Goal: Transaction & Acquisition: Purchase product/service

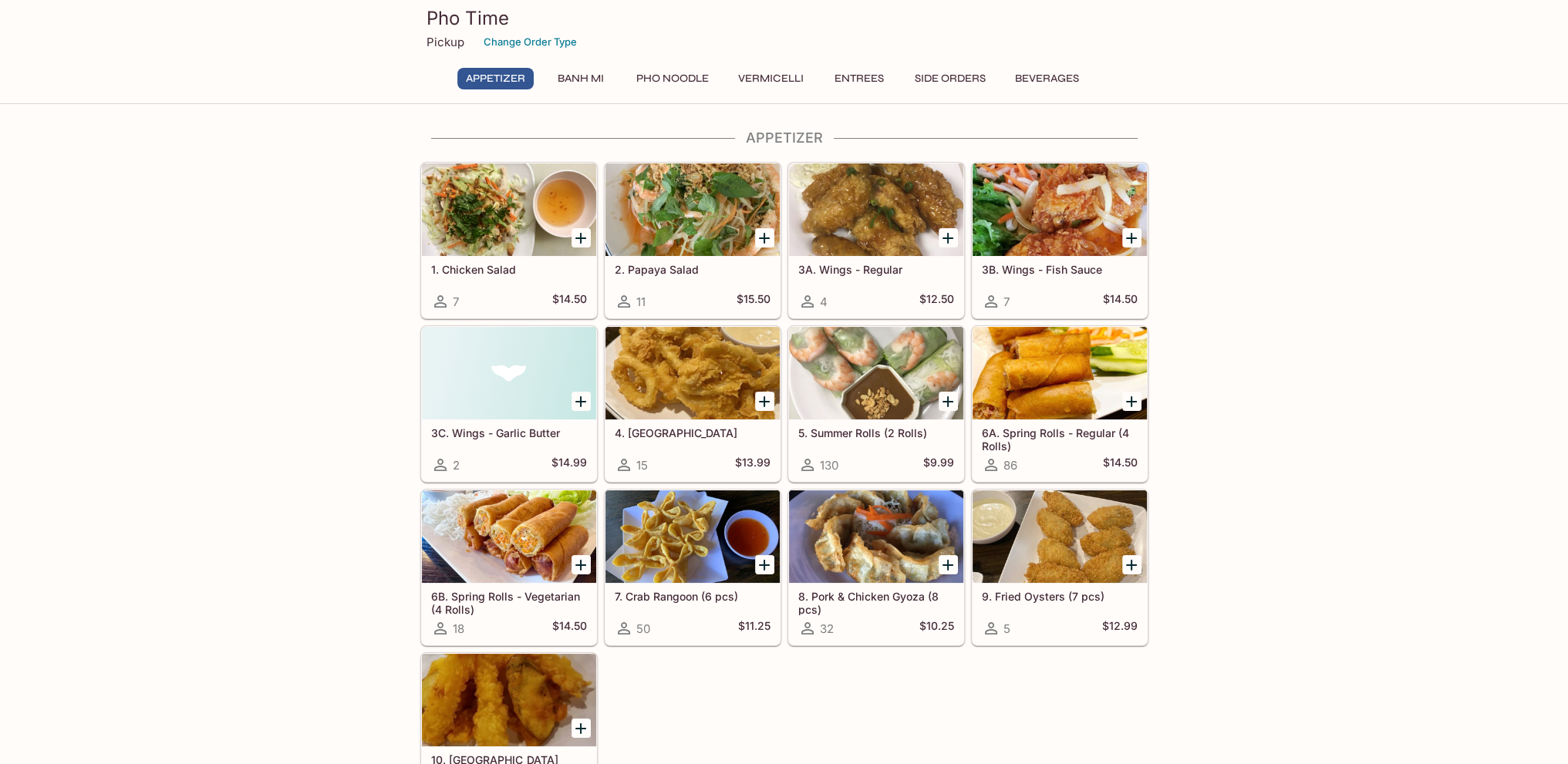
click at [950, 404] on icon "Add 5. Summer Rolls (2 Rolls)" at bounding box center [947, 401] width 18 height 18
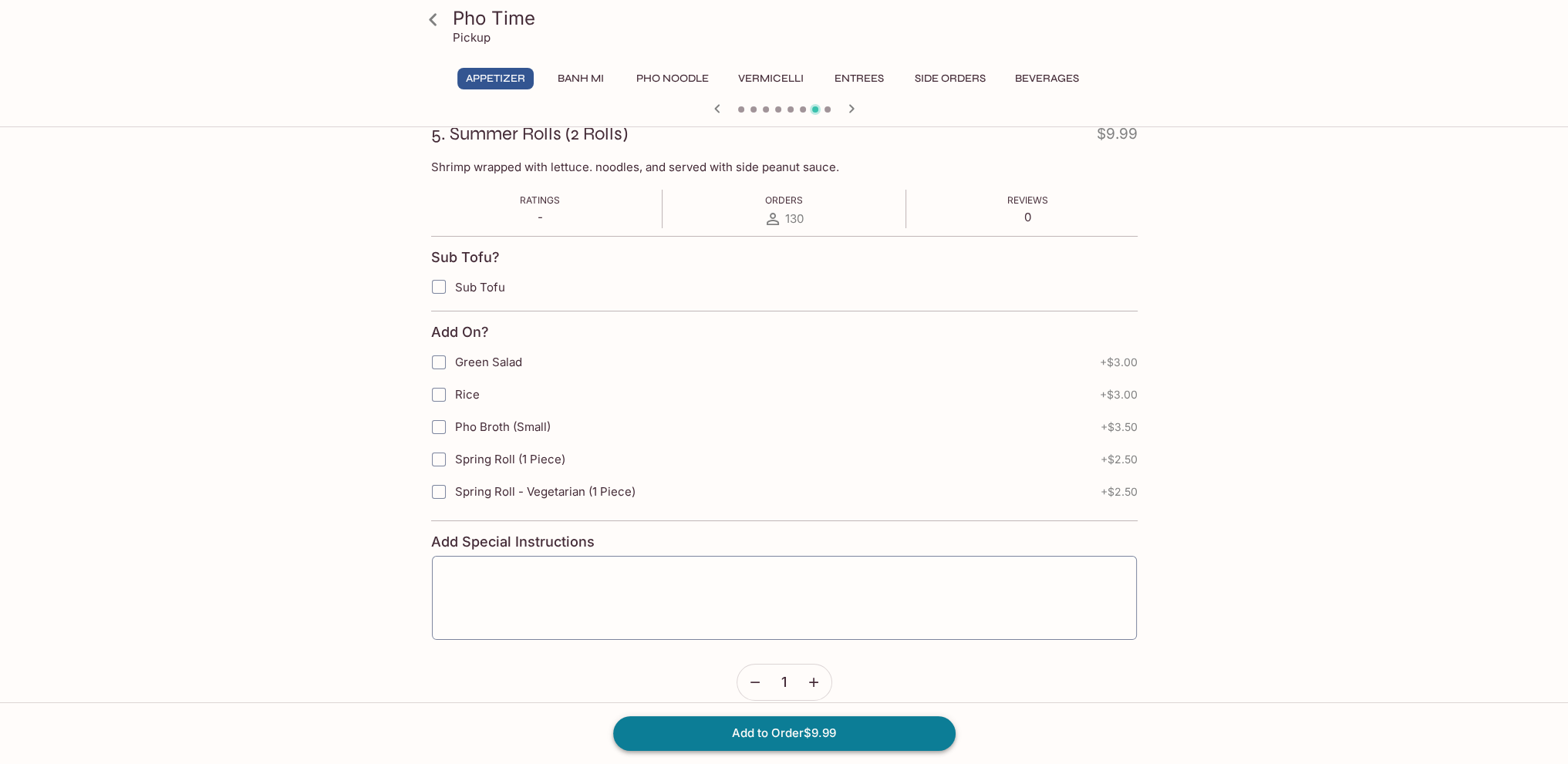
scroll to position [244, 0]
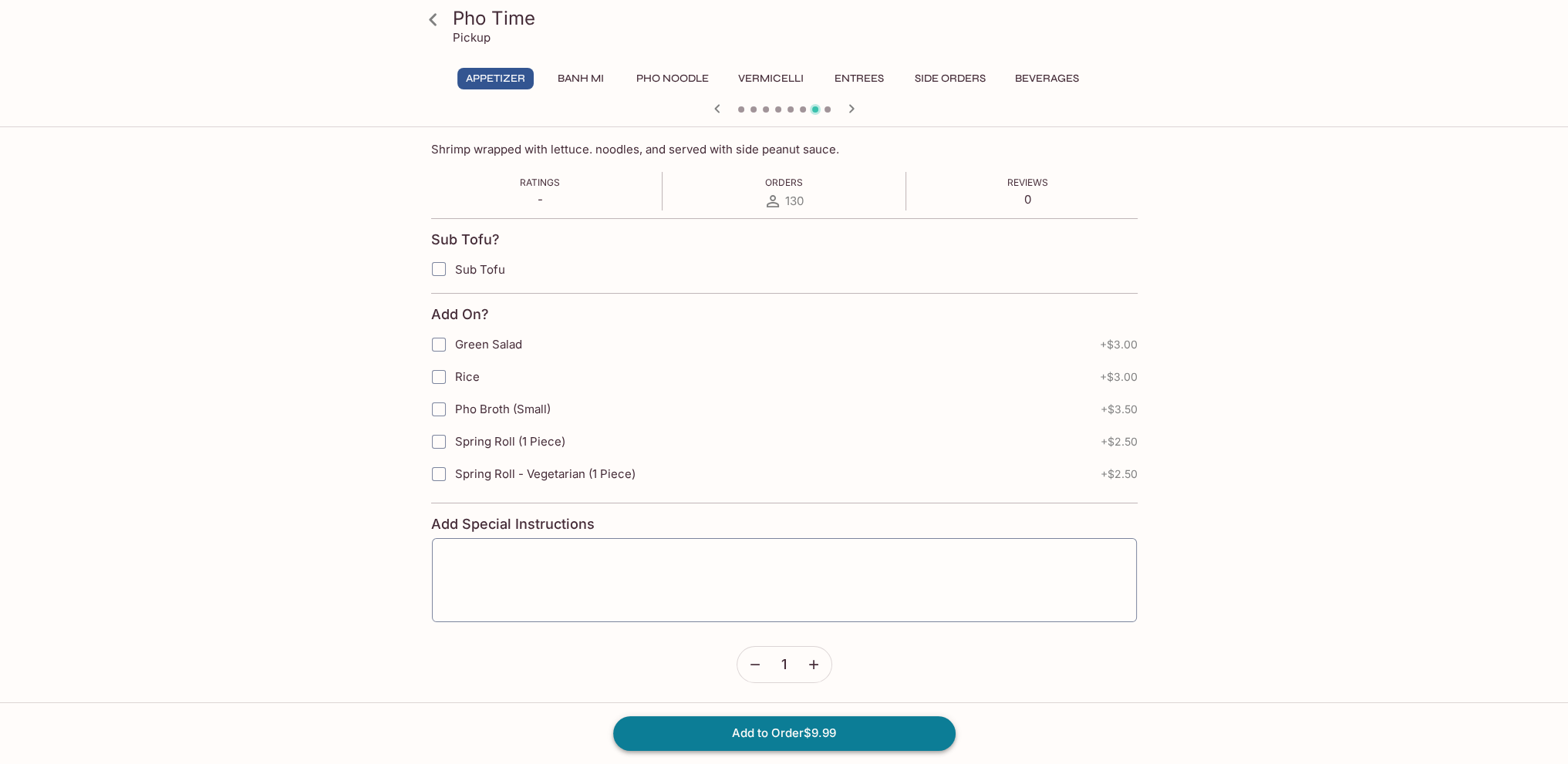
click at [886, 730] on button "Add to Order $9.99" at bounding box center [785, 733] width 342 height 34
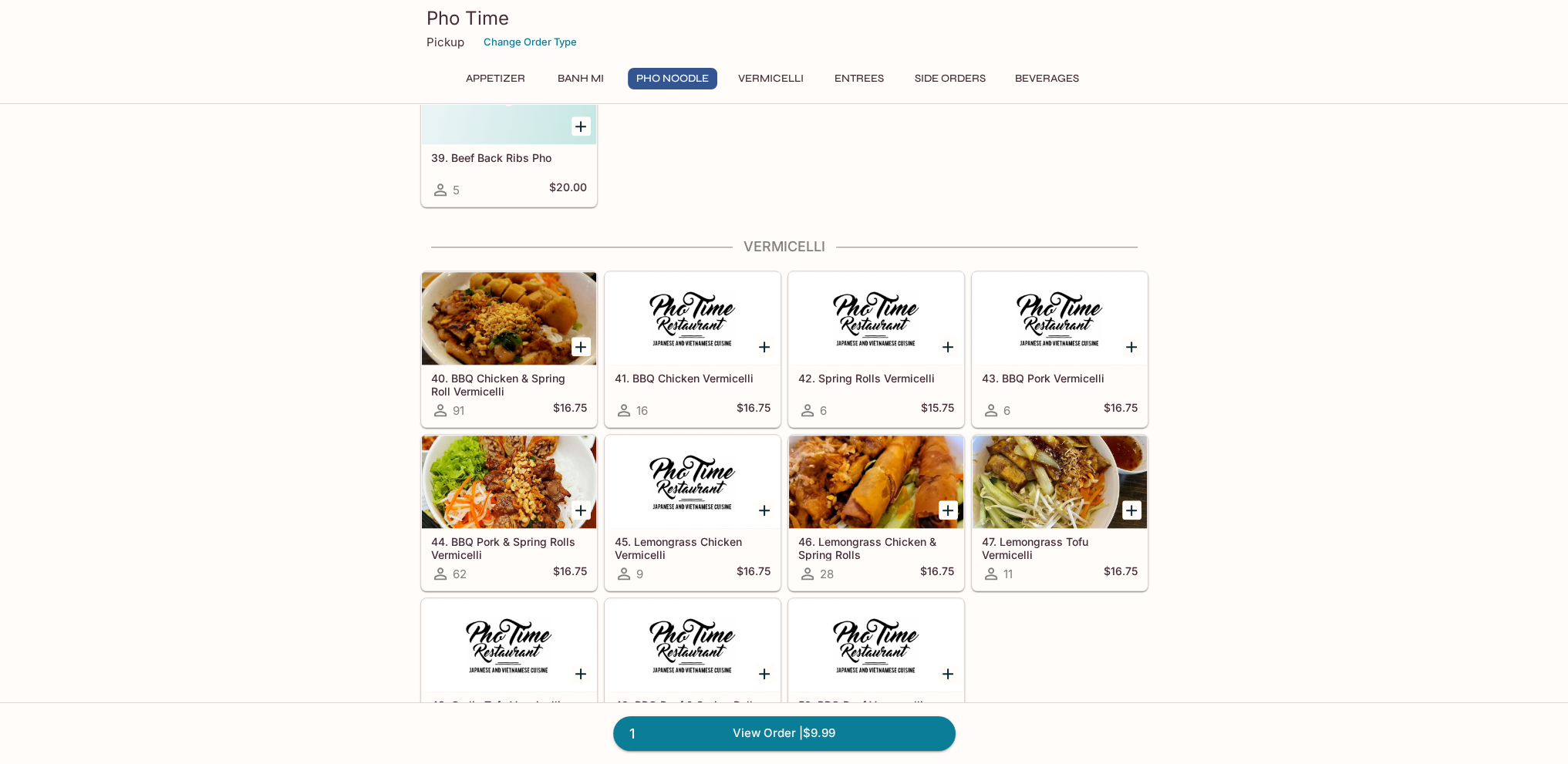
scroll to position [2082, 0]
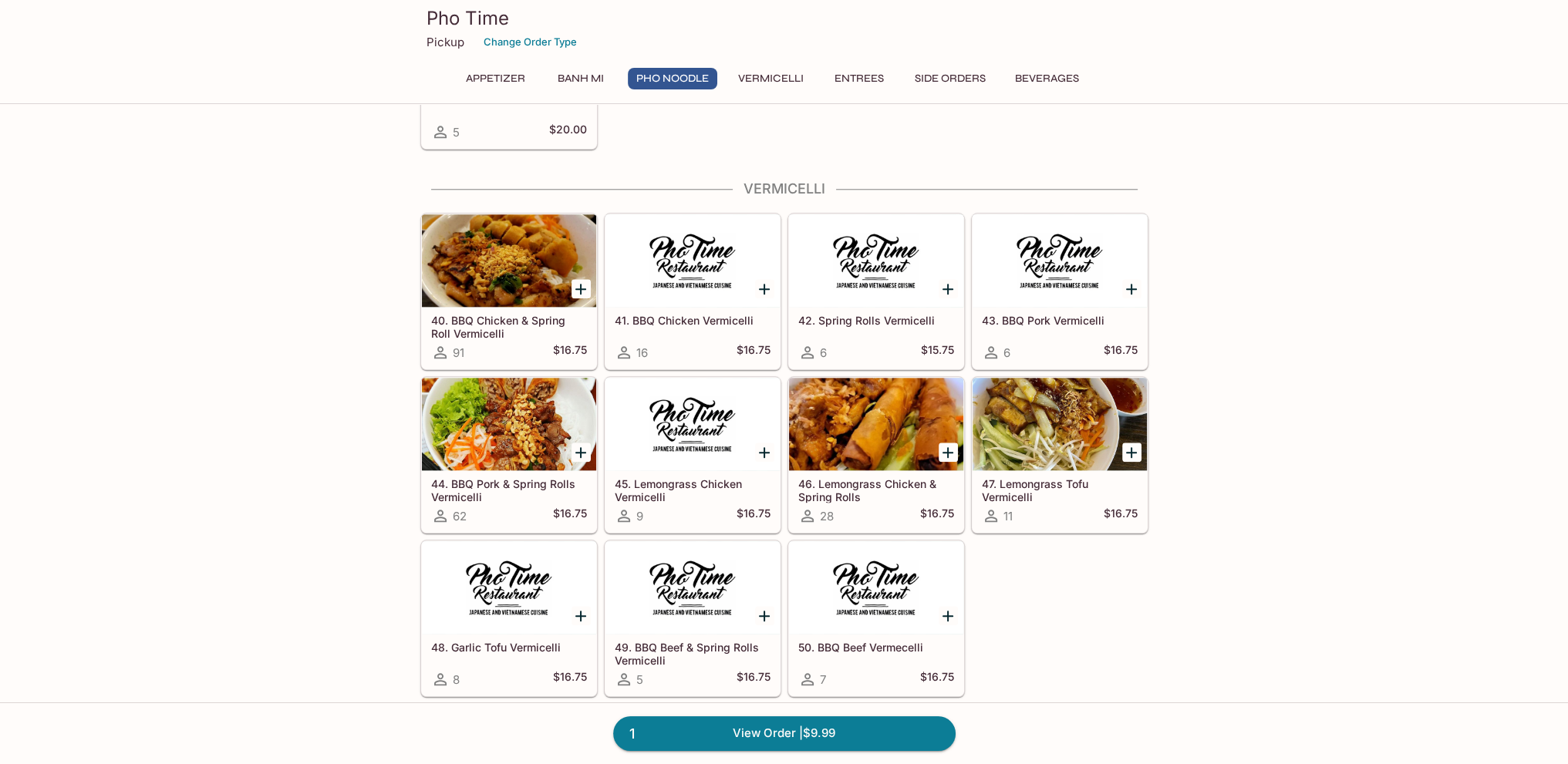
click at [947, 450] on icon "Add 46. Lemongrass Chicken & Spring Rolls" at bounding box center [947, 452] width 18 height 18
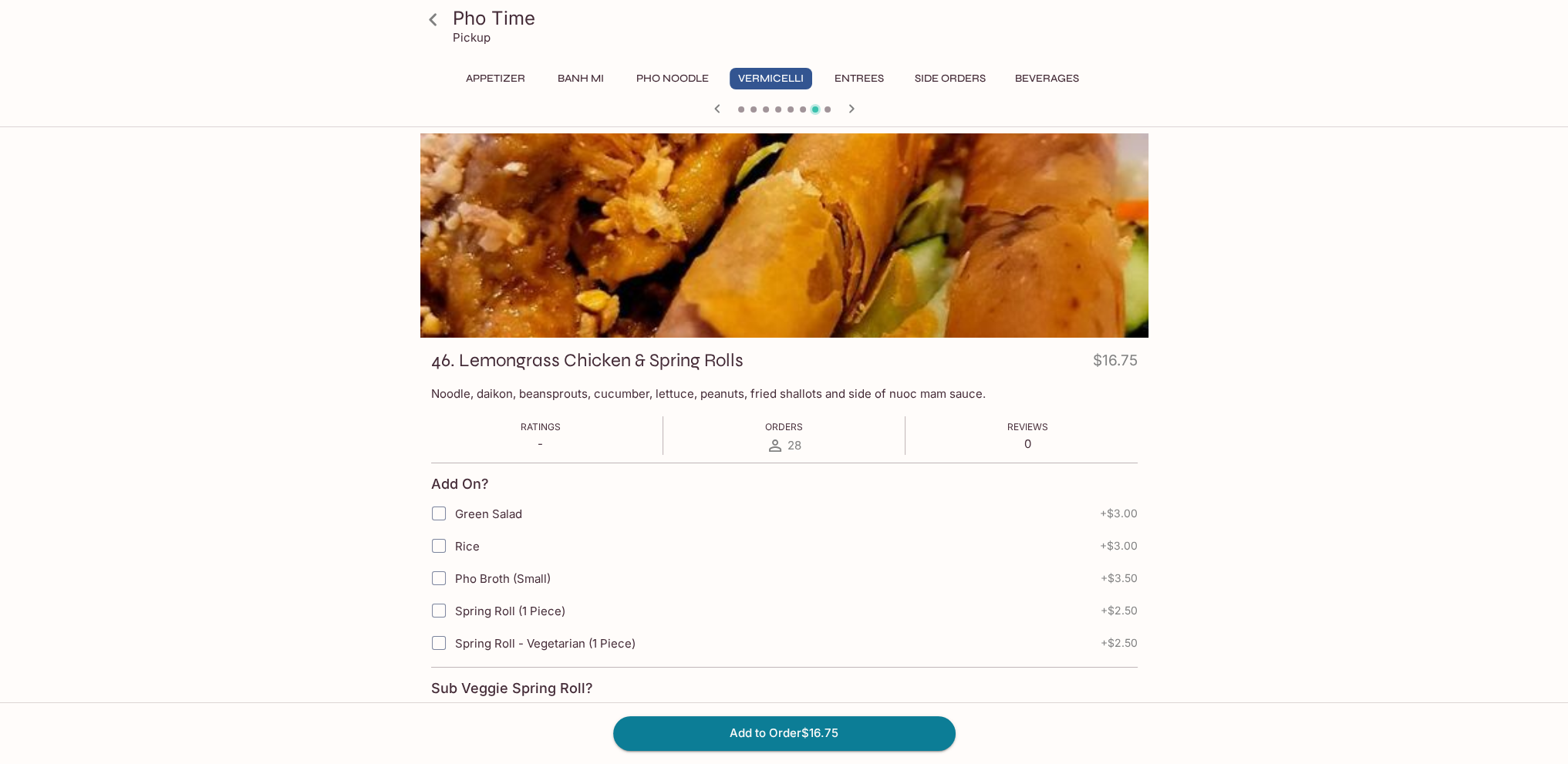
scroll to position [244, 0]
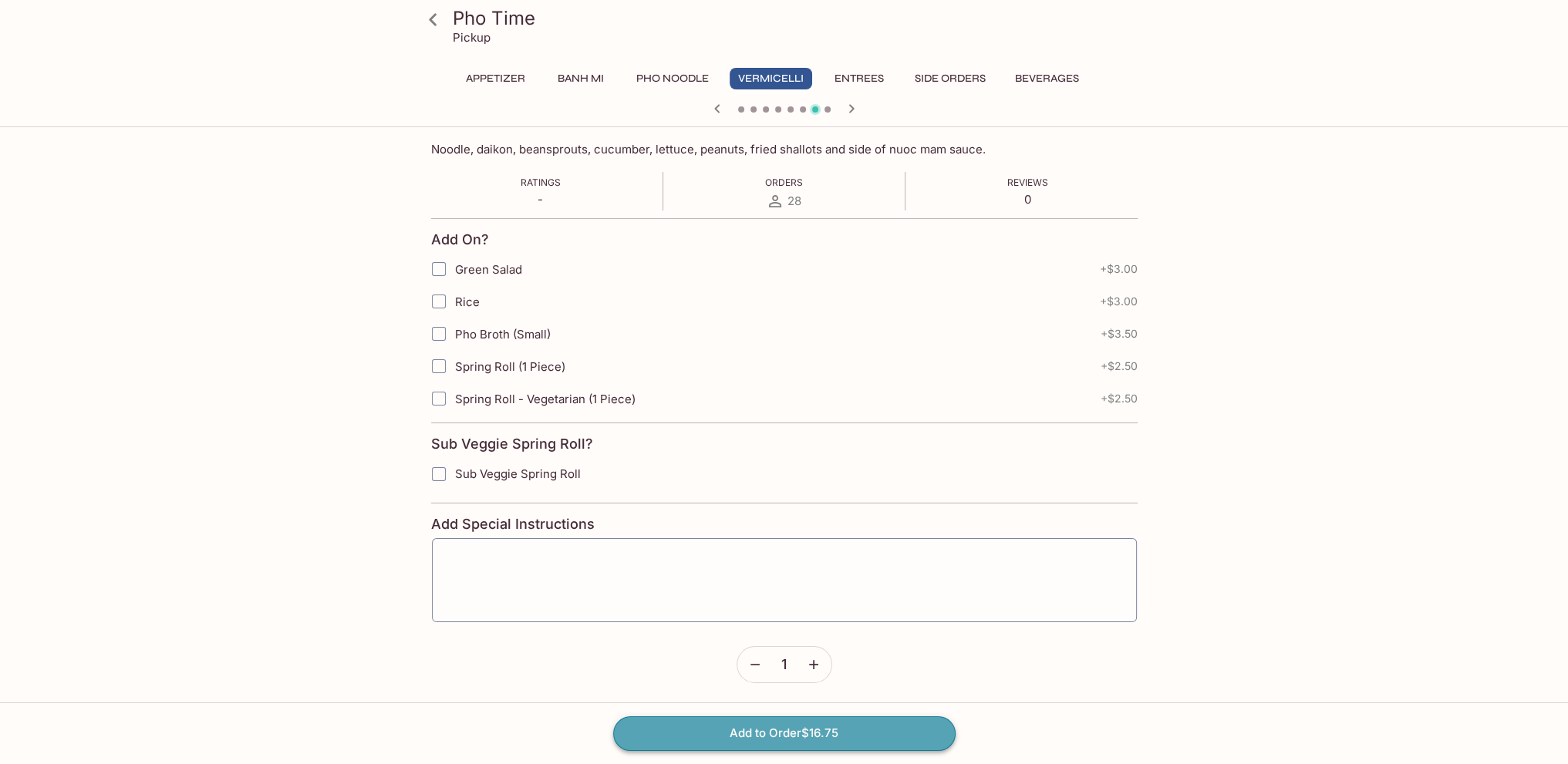
click at [909, 732] on button "Add to Order $16.75" at bounding box center [785, 733] width 342 height 34
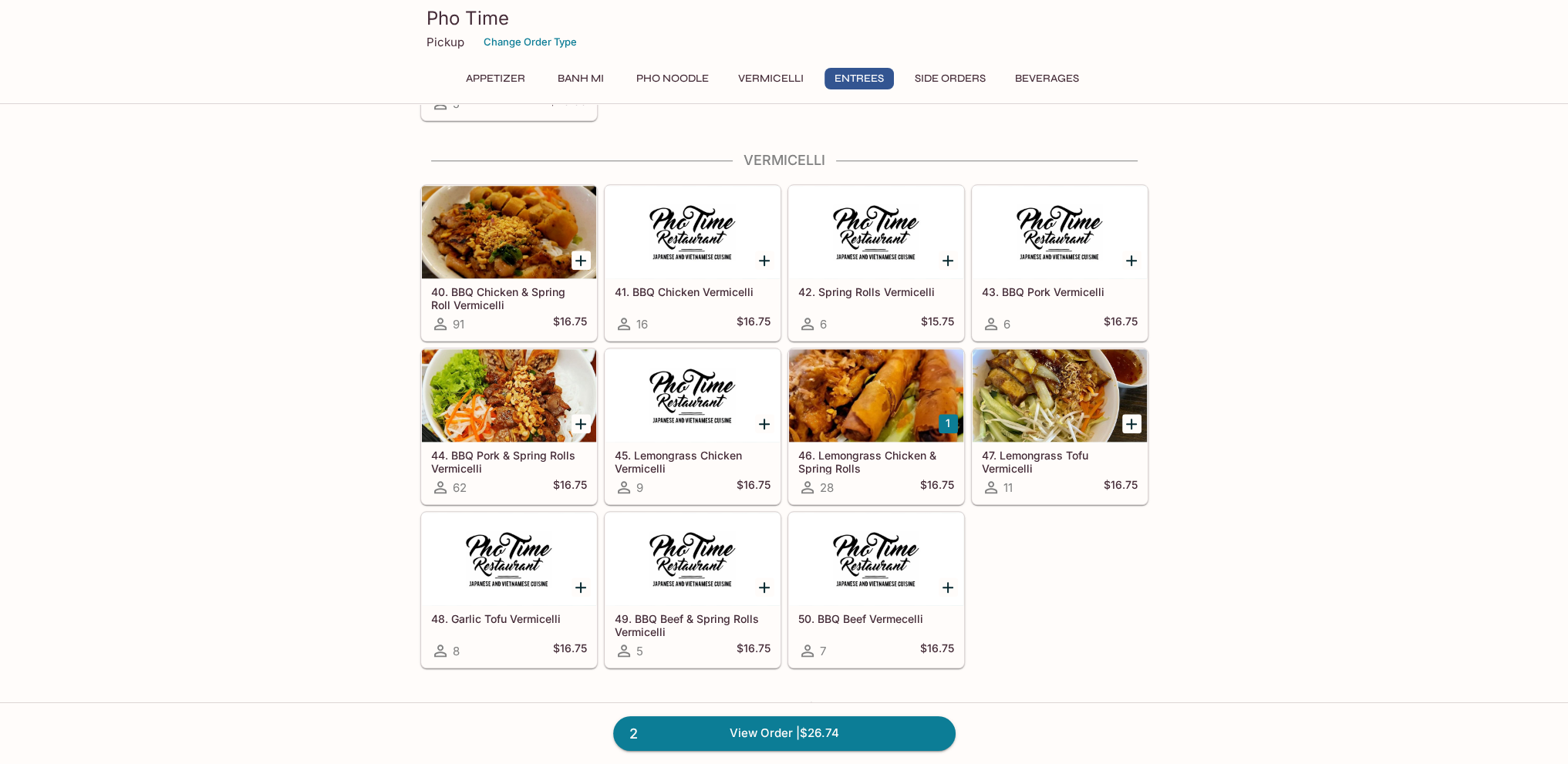
scroll to position [3883, 0]
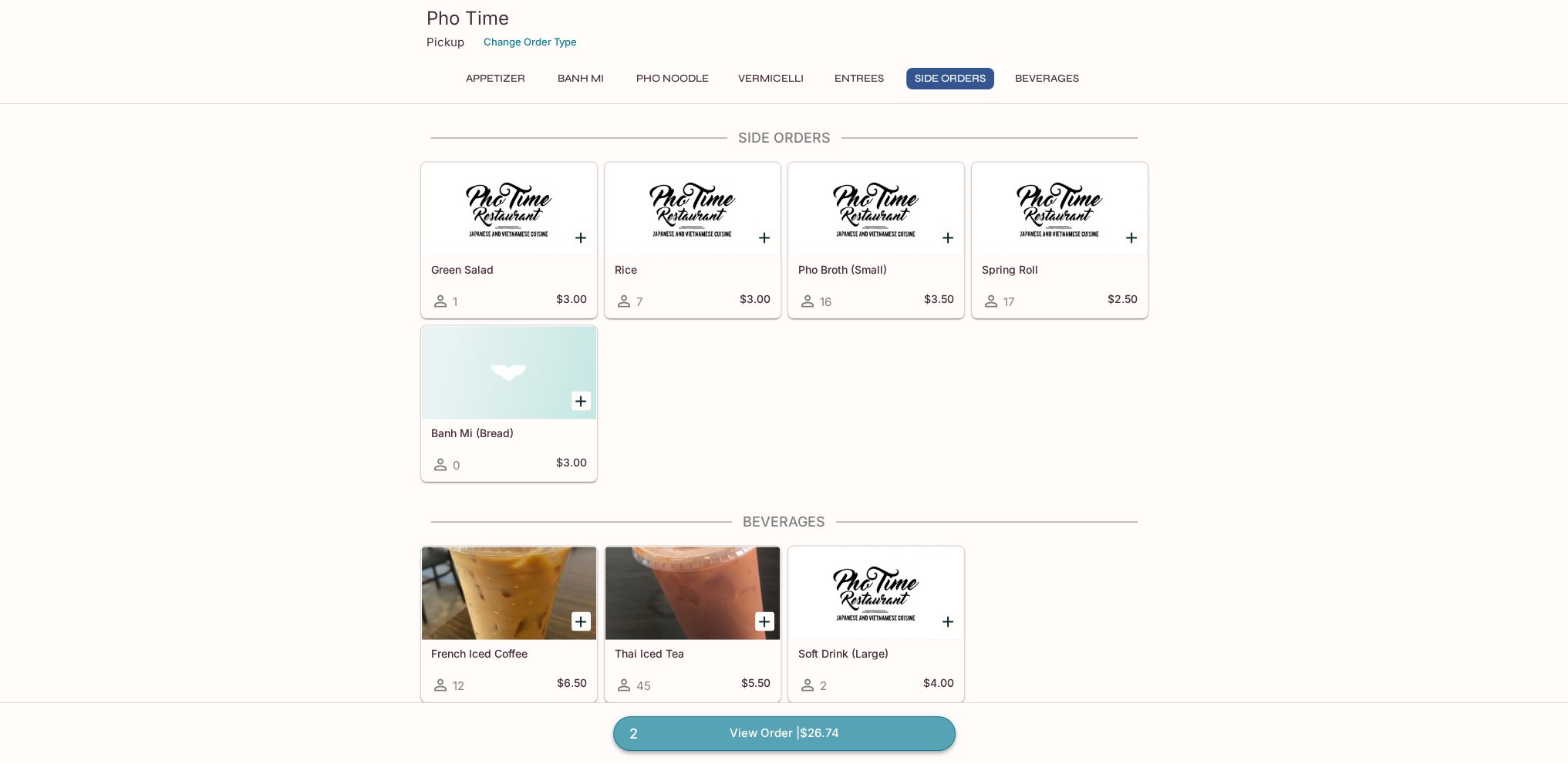
click at [912, 739] on link "2 View Order | $26.74" at bounding box center [785, 733] width 342 height 34
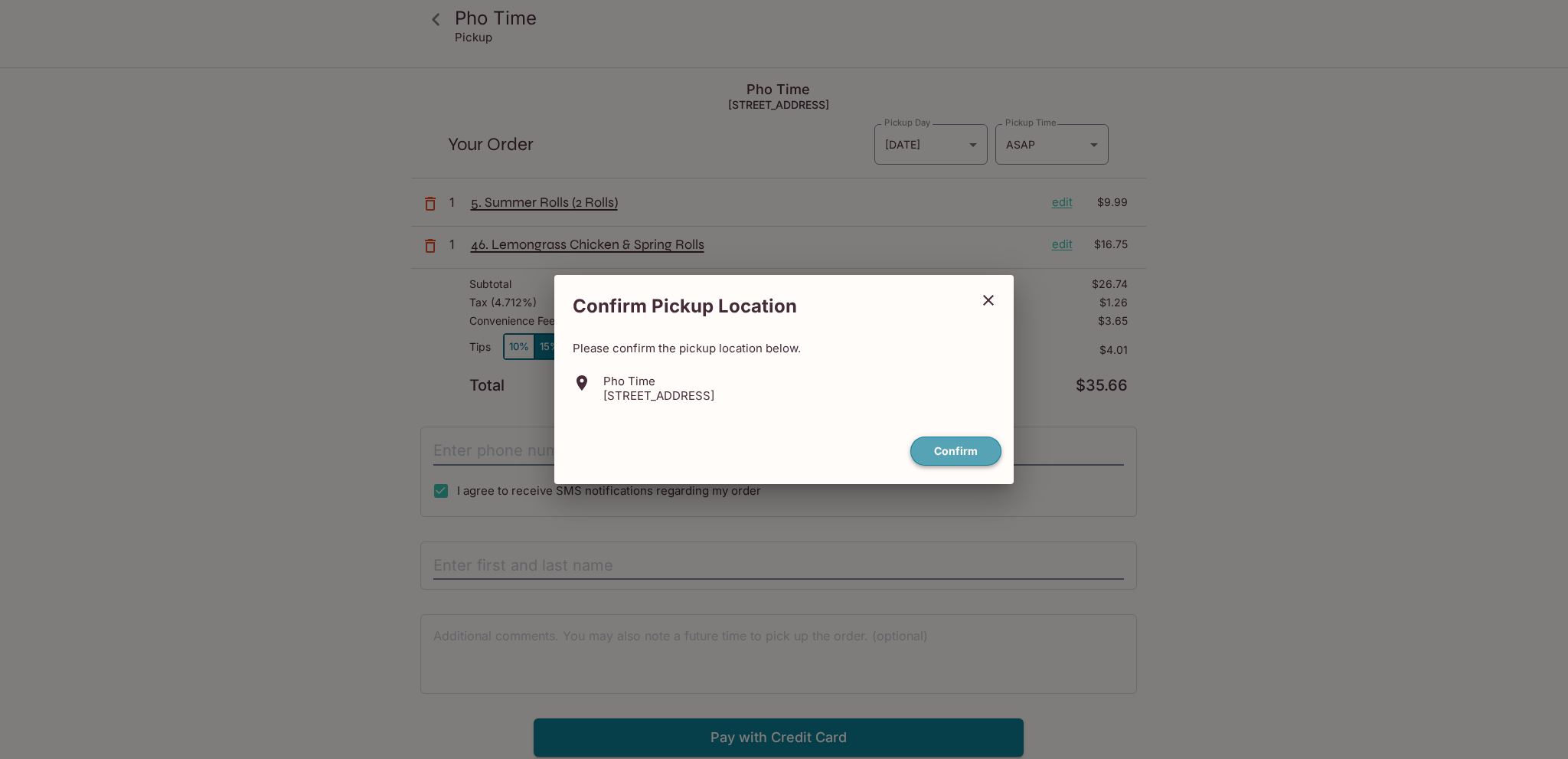
click at [965, 439] on button "Confirm" at bounding box center [956, 451] width 91 height 30
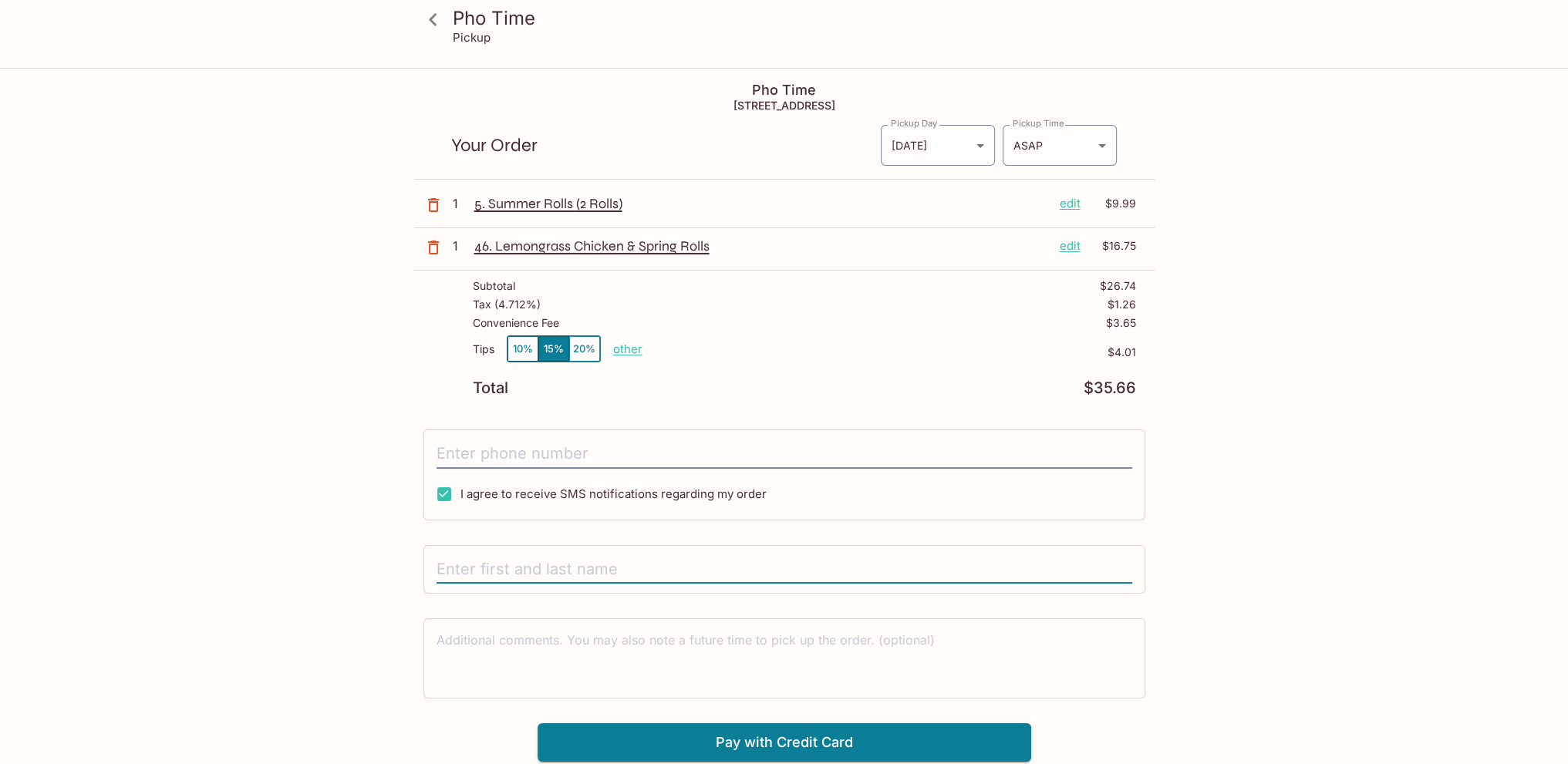
click at [633, 578] on input "text" at bounding box center [785, 569] width 696 height 29
type input "[PERSON_NAME]"
click at [625, 349] on p "other" at bounding box center [628, 348] width 29 height 15
drag, startPoint x: 712, startPoint y: 340, endPoint x: 873, endPoint y: 341, distance: 161.0
click at [856, 342] on div "Tips 10% 15% 20% Done 4.01 $4.01" at bounding box center [805, 358] width 663 height 46
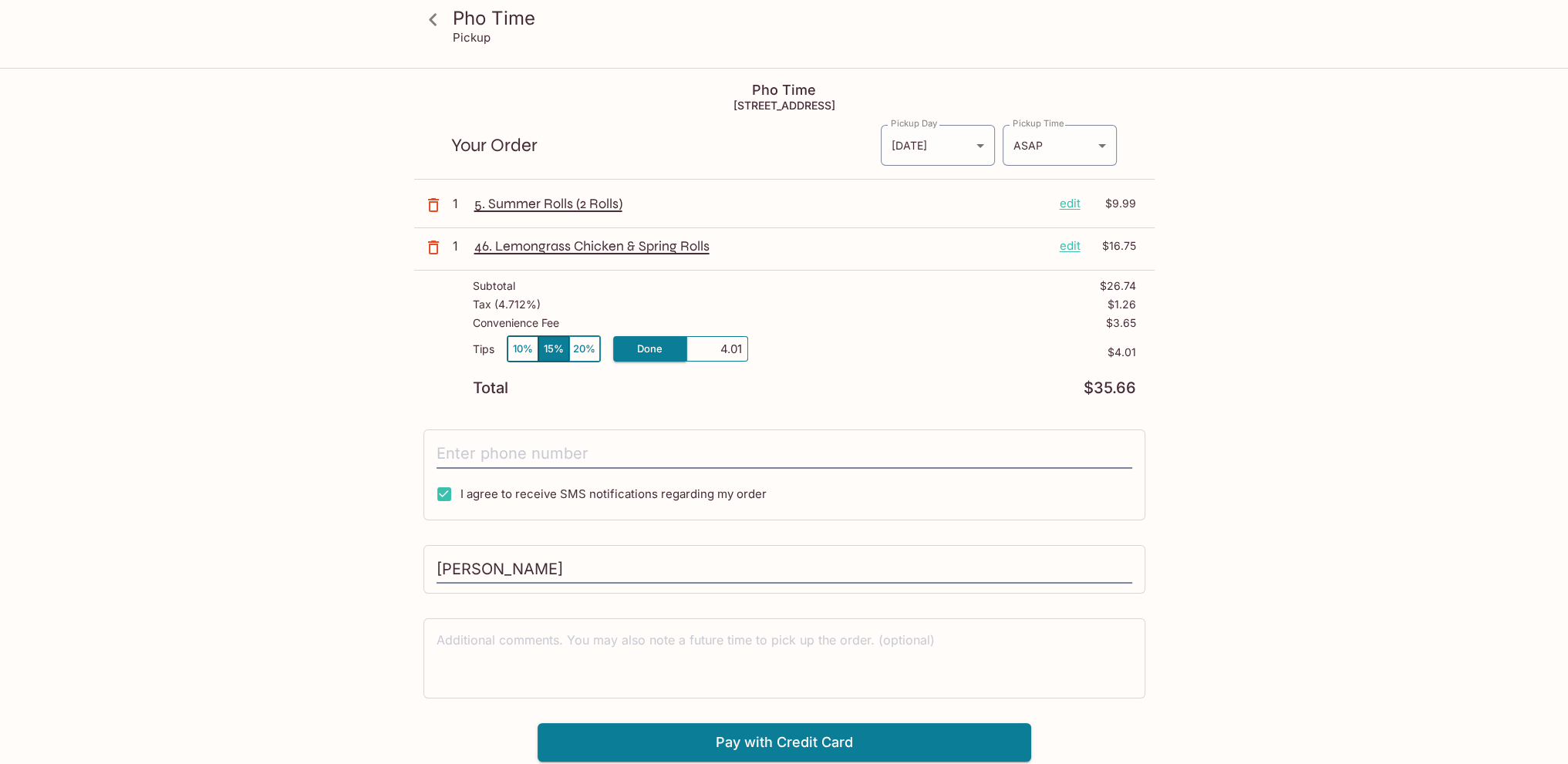
type input "0.00"
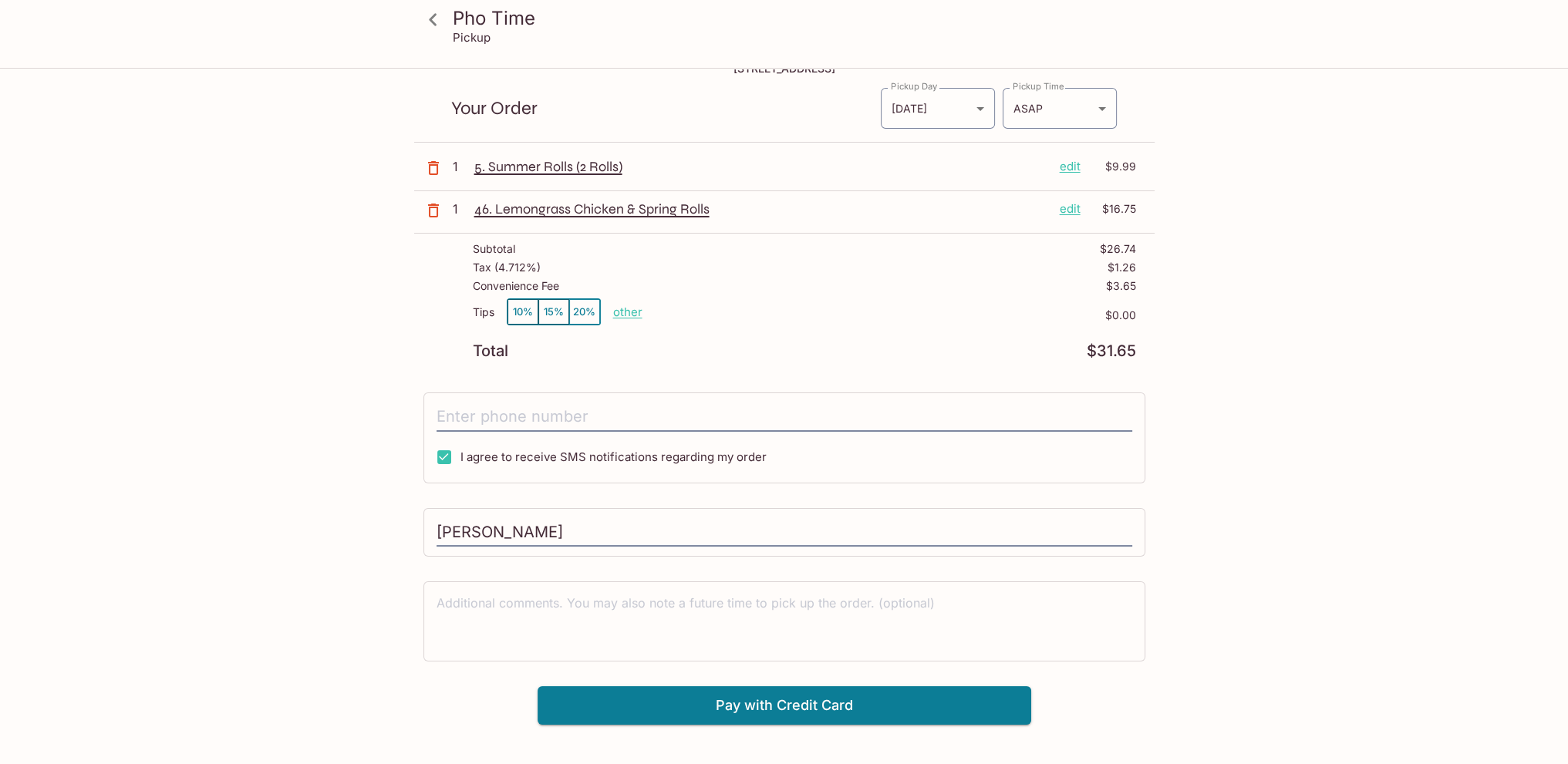
scroll to position [69, 0]
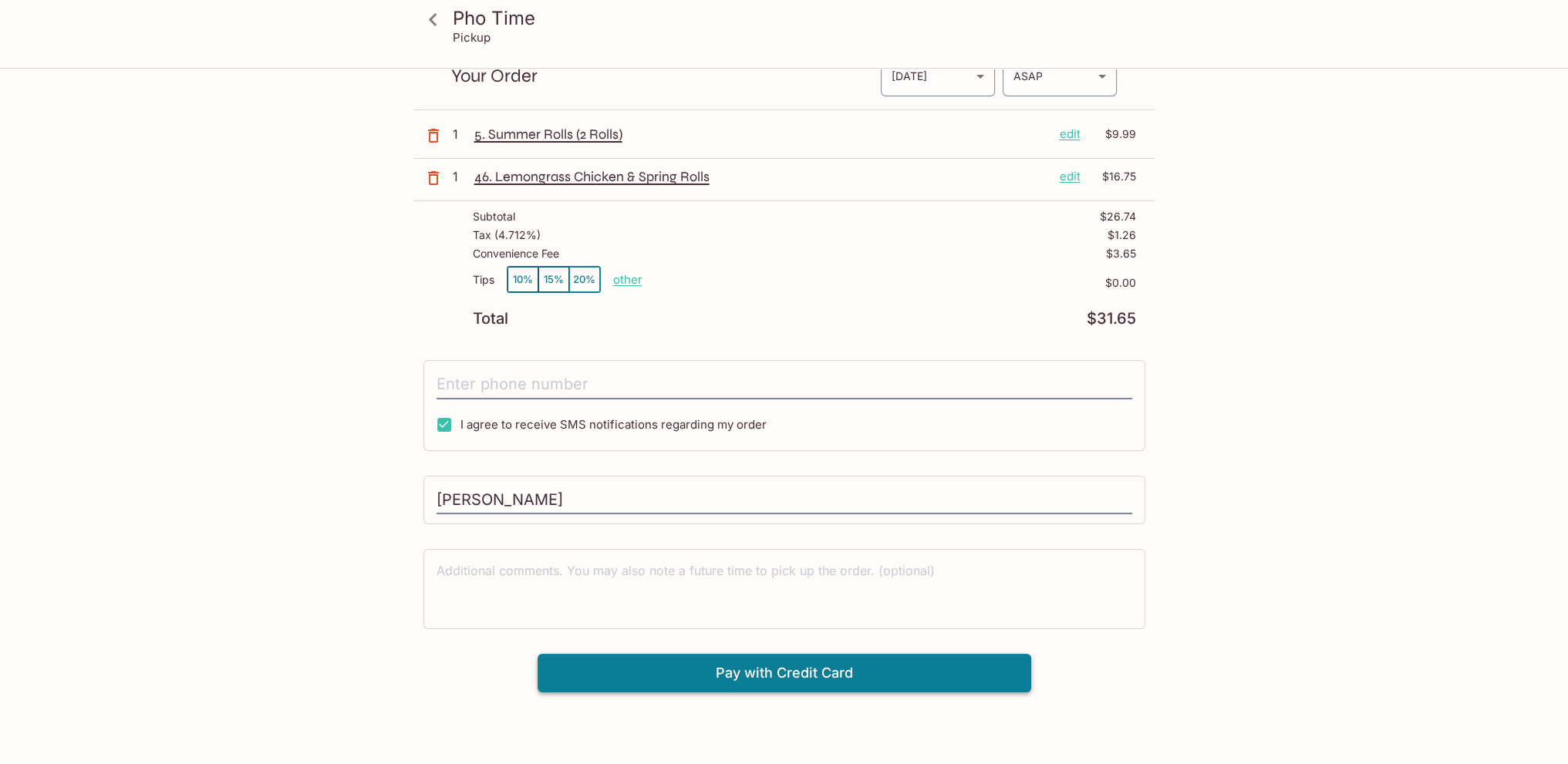
click at [907, 675] on button "Pay with Credit Card" at bounding box center [785, 673] width 494 height 39
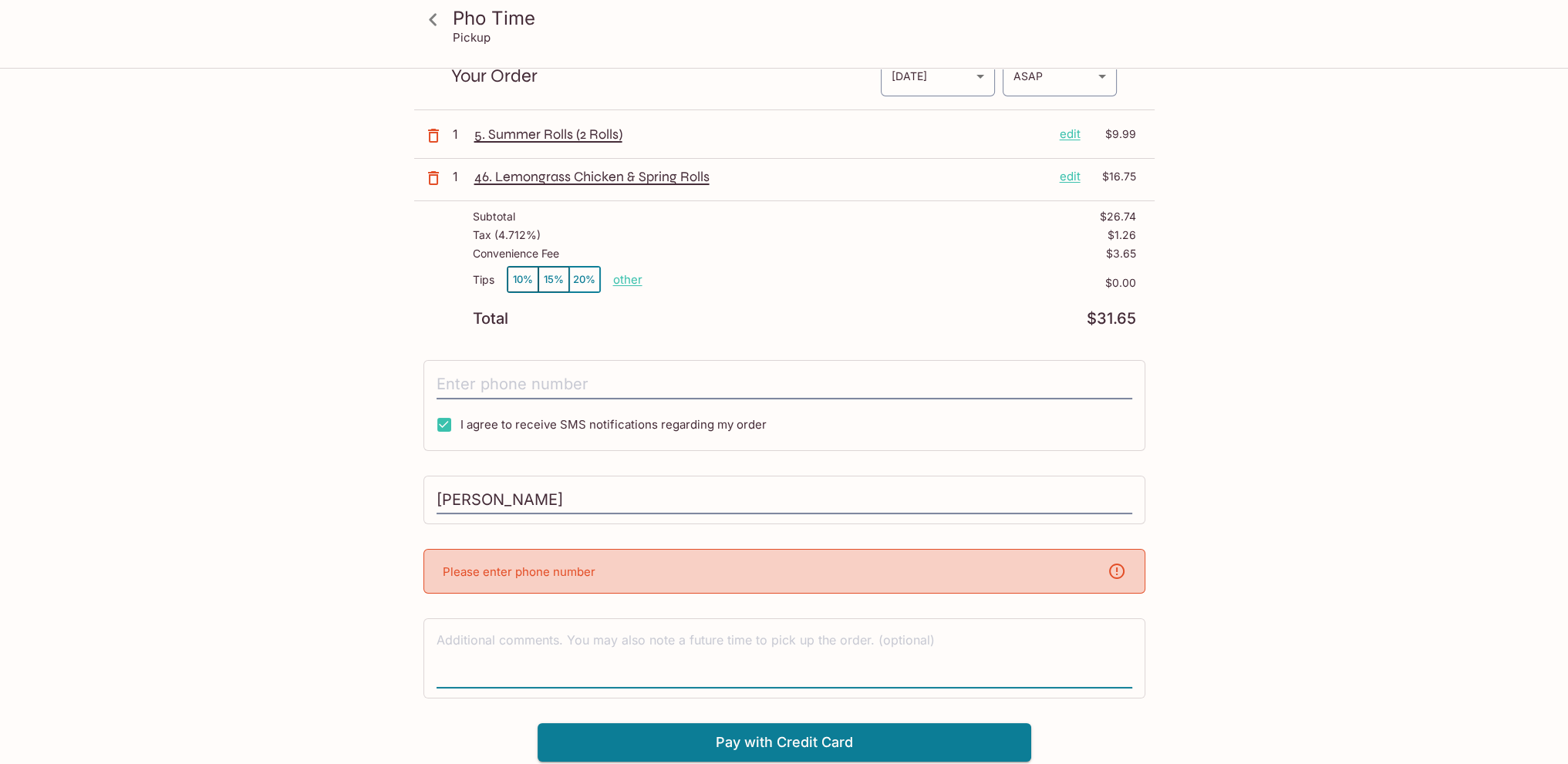
click at [818, 665] on textarea at bounding box center [785, 658] width 696 height 53
click at [567, 471] on div "Pho Time [STREET_ADDRESS] Your Order Pickup Day [DATE] [DATE] Pickup Day Pickup…" at bounding box center [784, 381] width 741 height 762
click at [571, 494] on input "[PERSON_NAME]" at bounding box center [785, 500] width 696 height 29
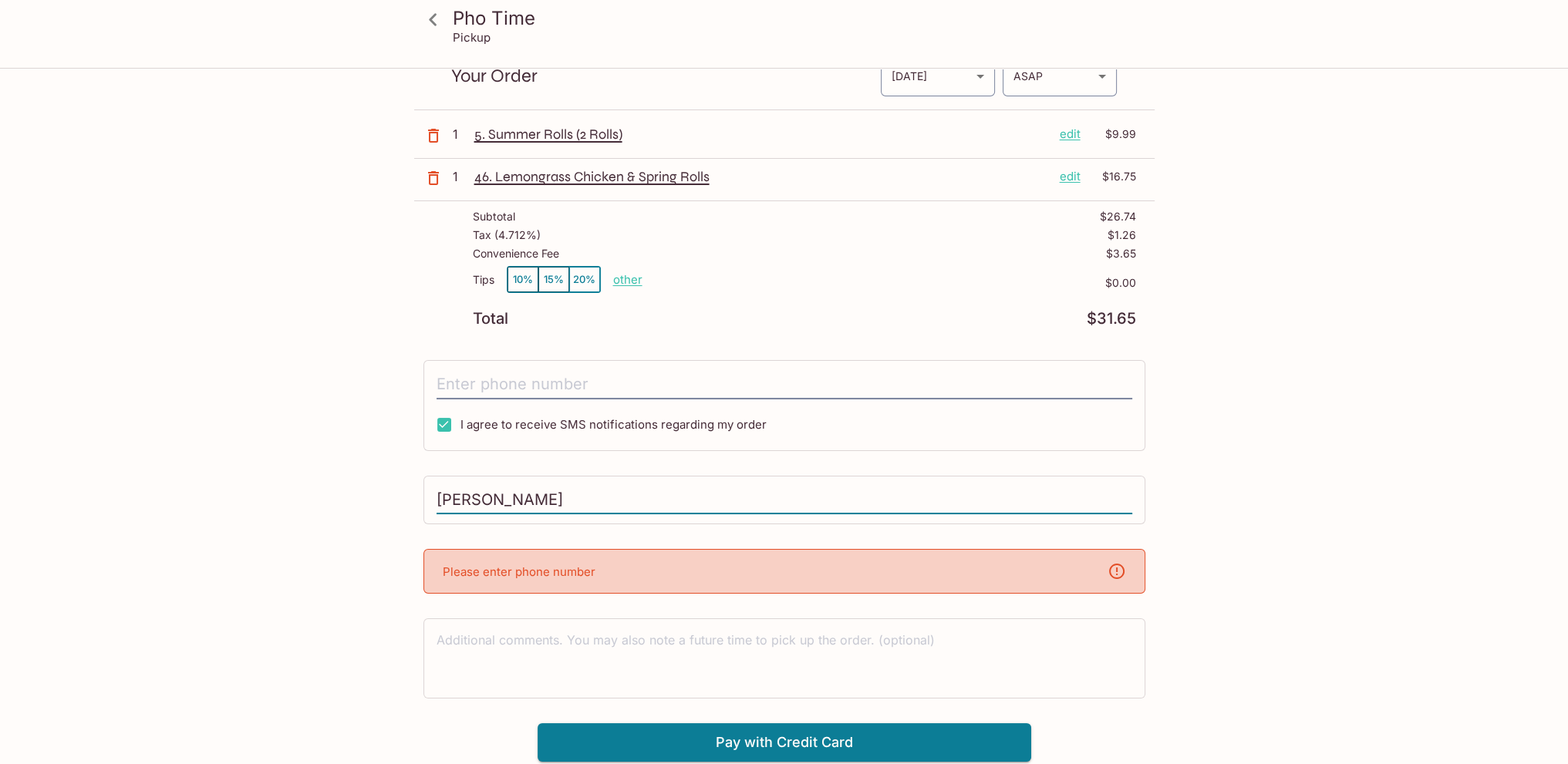
click at [571, 494] on input "[PERSON_NAME]" at bounding box center [785, 500] width 696 height 29
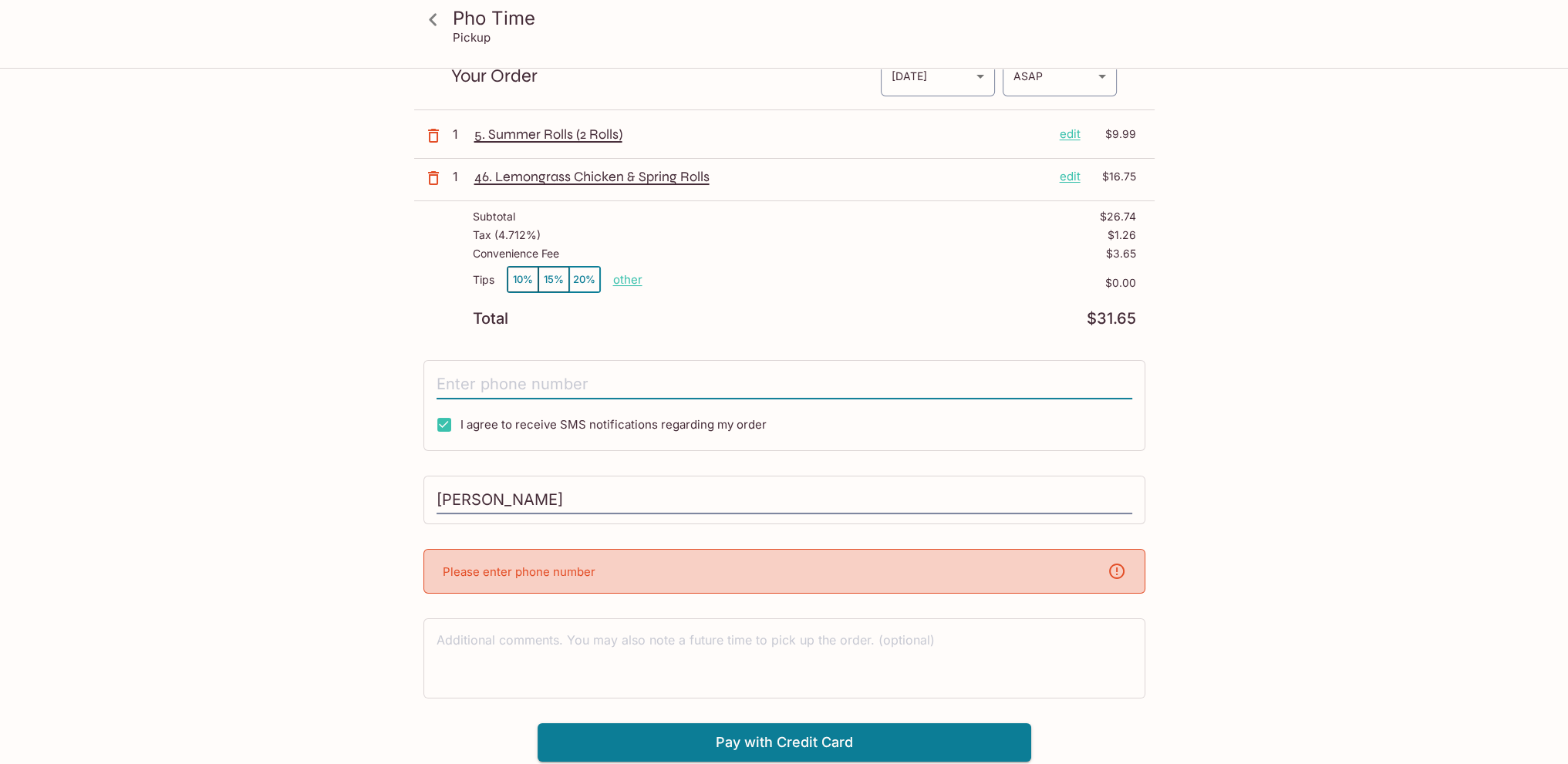
click at [731, 378] on input "tel" at bounding box center [785, 384] width 696 height 29
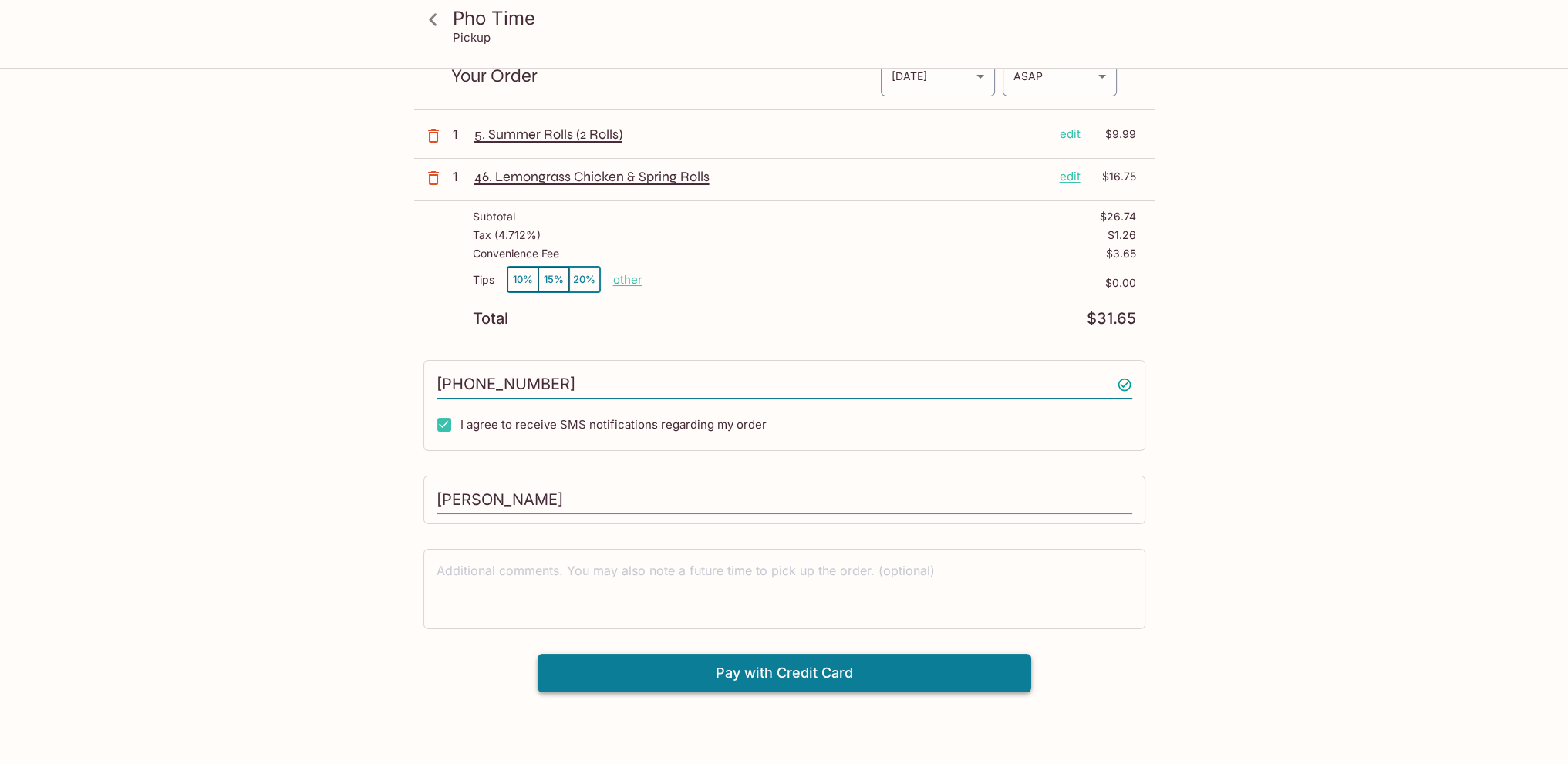
type input "[PHONE_NUMBER]"
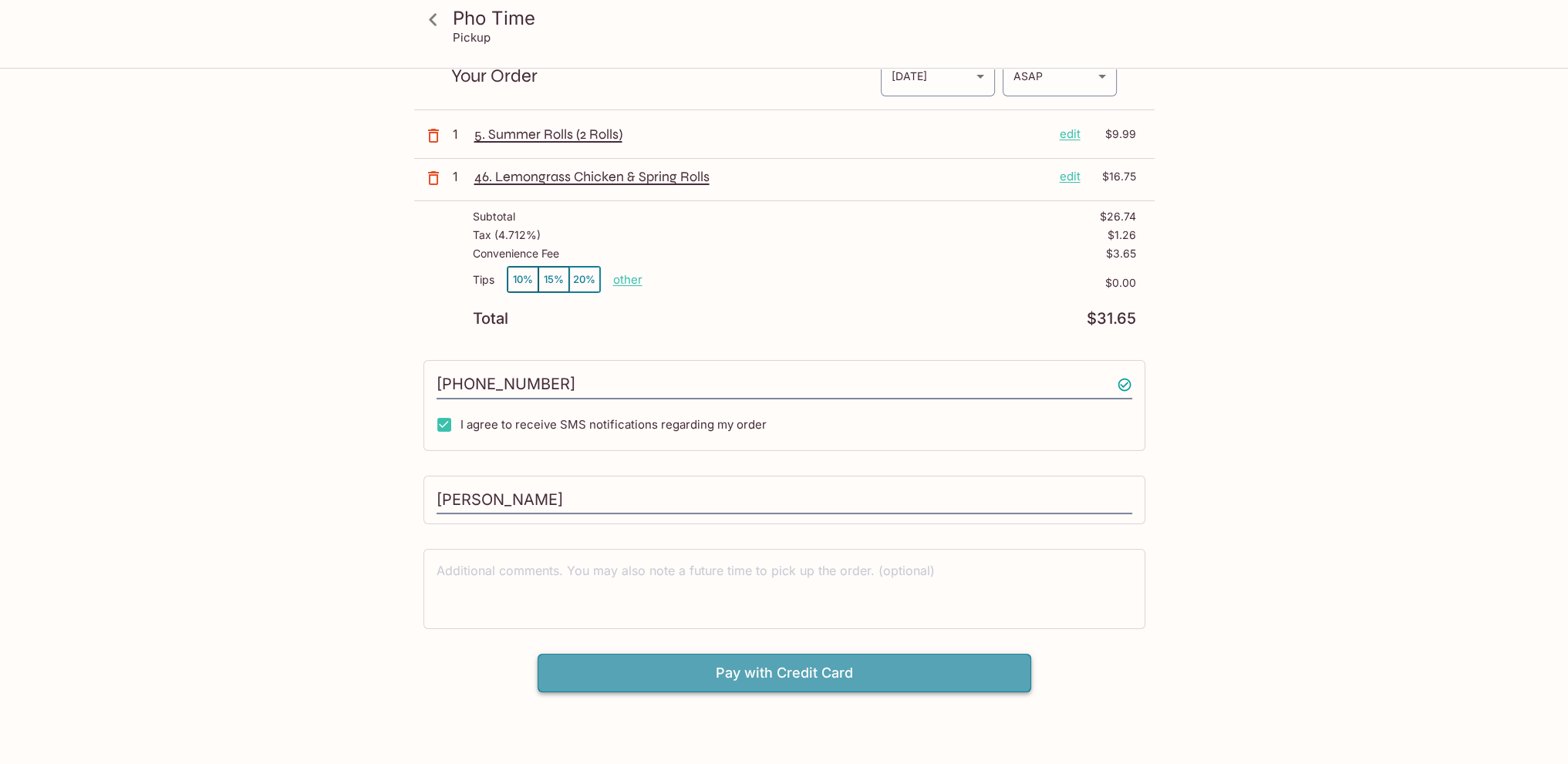
click at [810, 683] on button "Pay with Credit Card" at bounding box center [785, 673] width 494 height 39
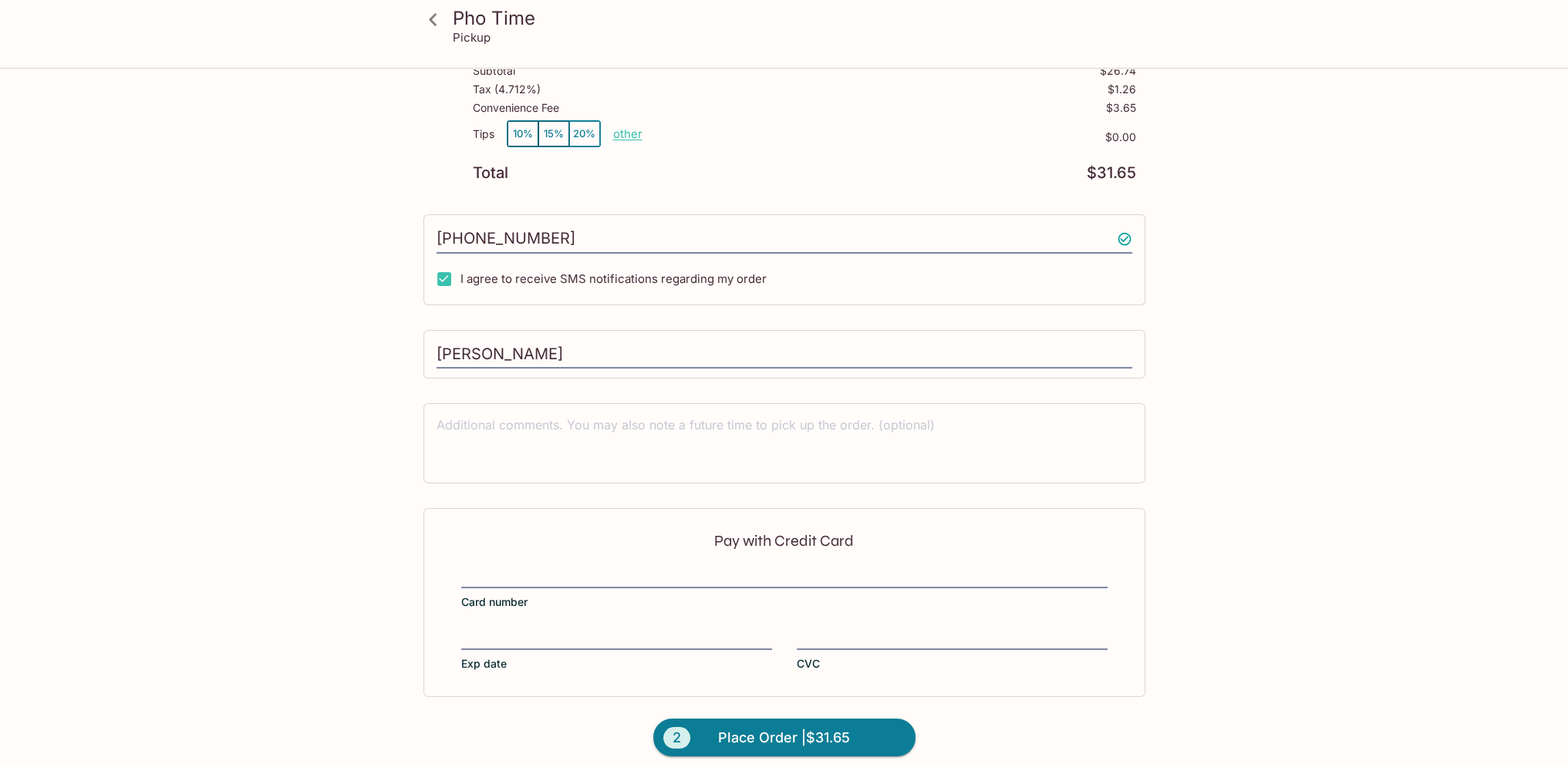
scroll to position [225, 0]
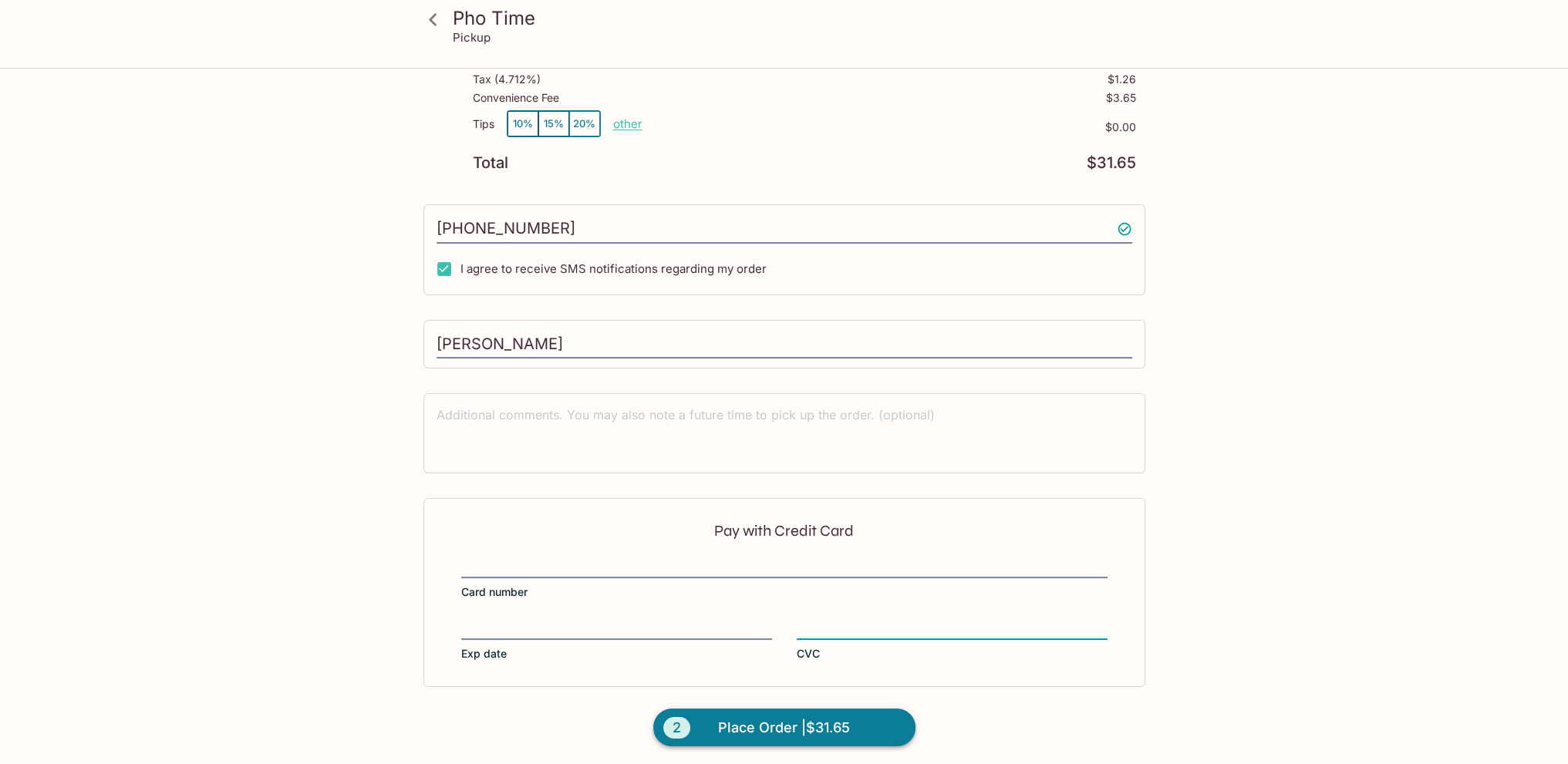
click at [751, 721] on span "Place Order | $31.65" at bounding box center [784, 728] width 132 height 24
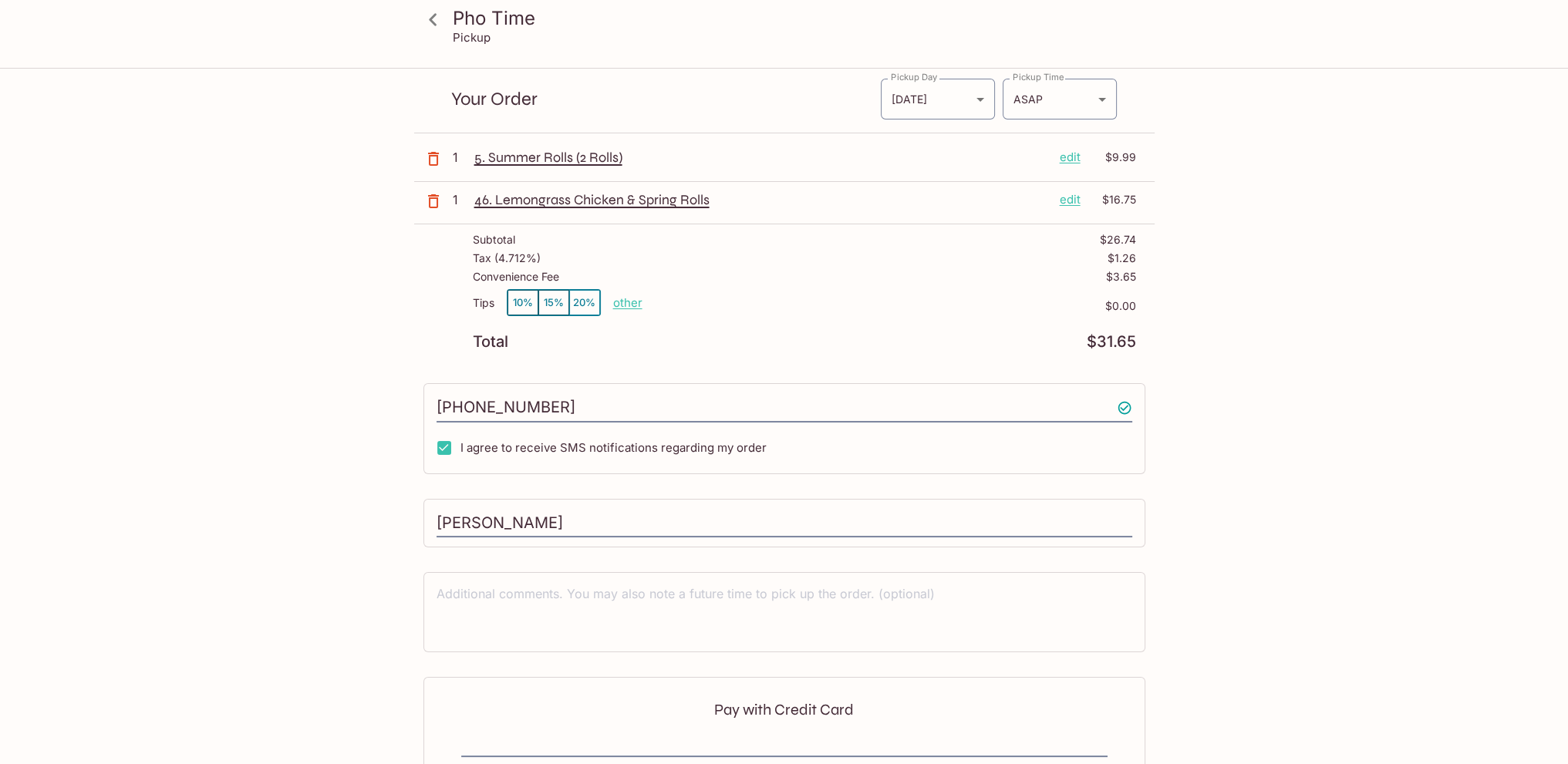
scroll to position [0, 0]
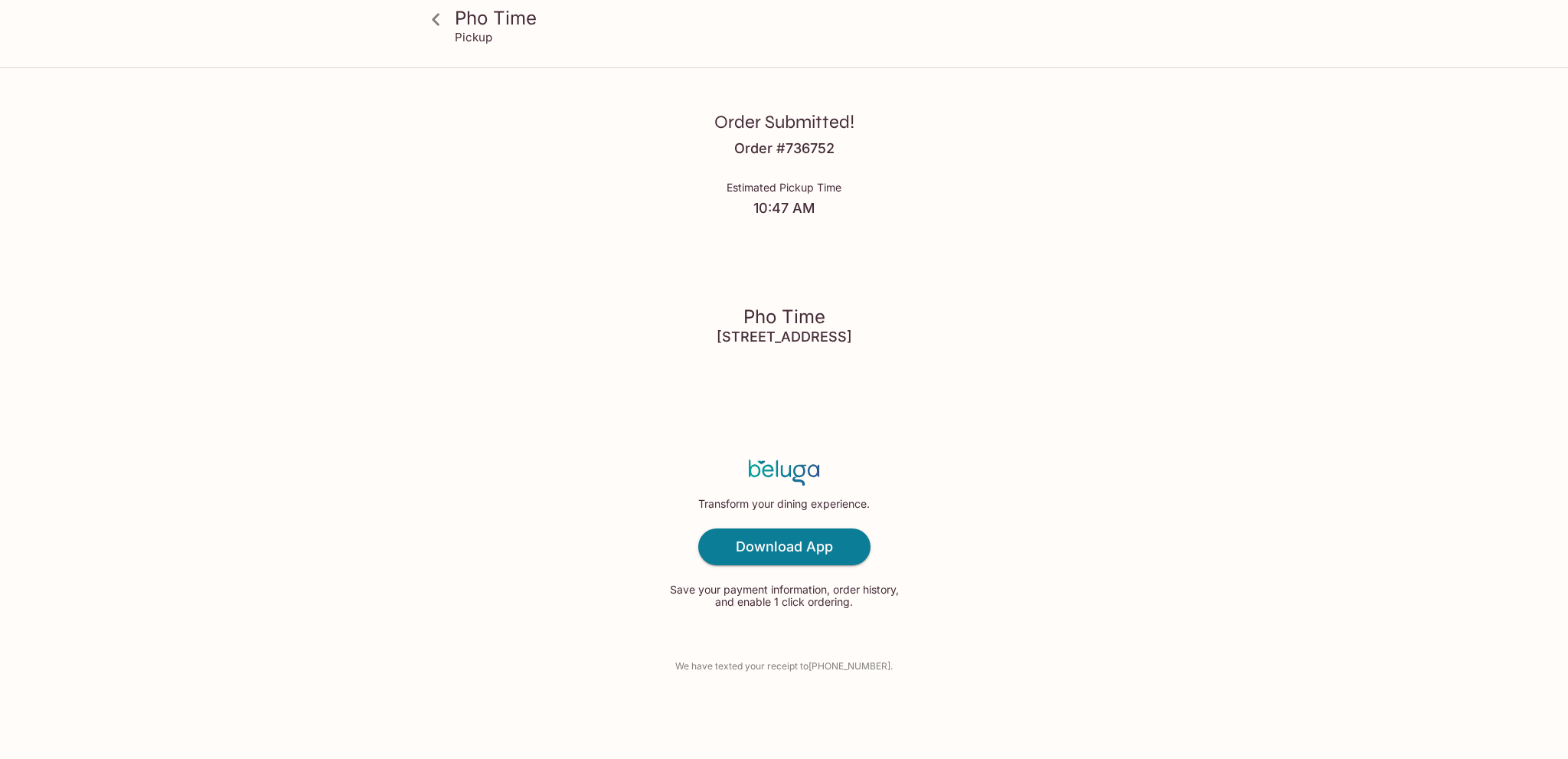
click at [442, 25] on icon at bounding box center [436, 20] width 27 height 27
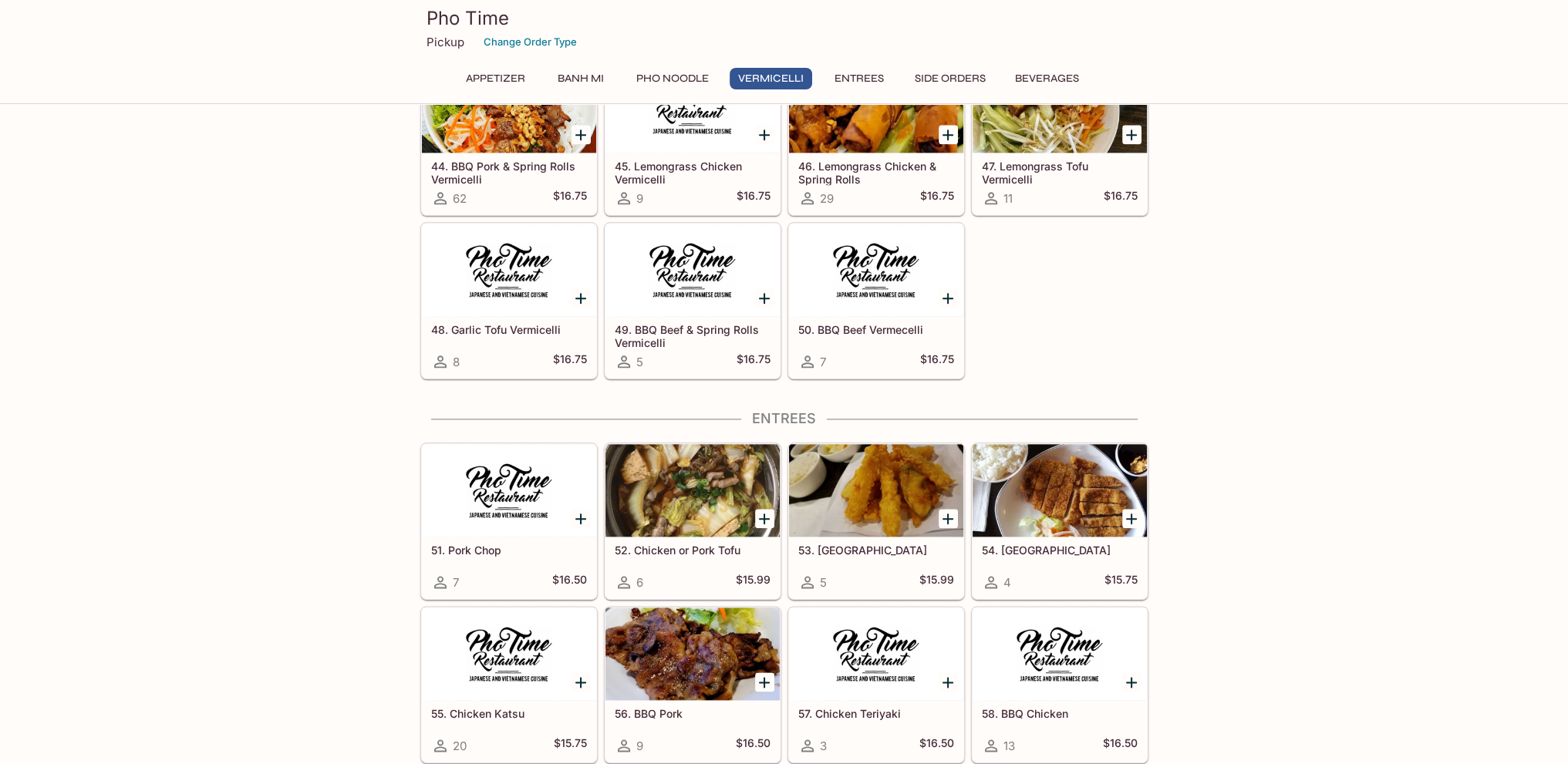
scroll to position [2561, 0]
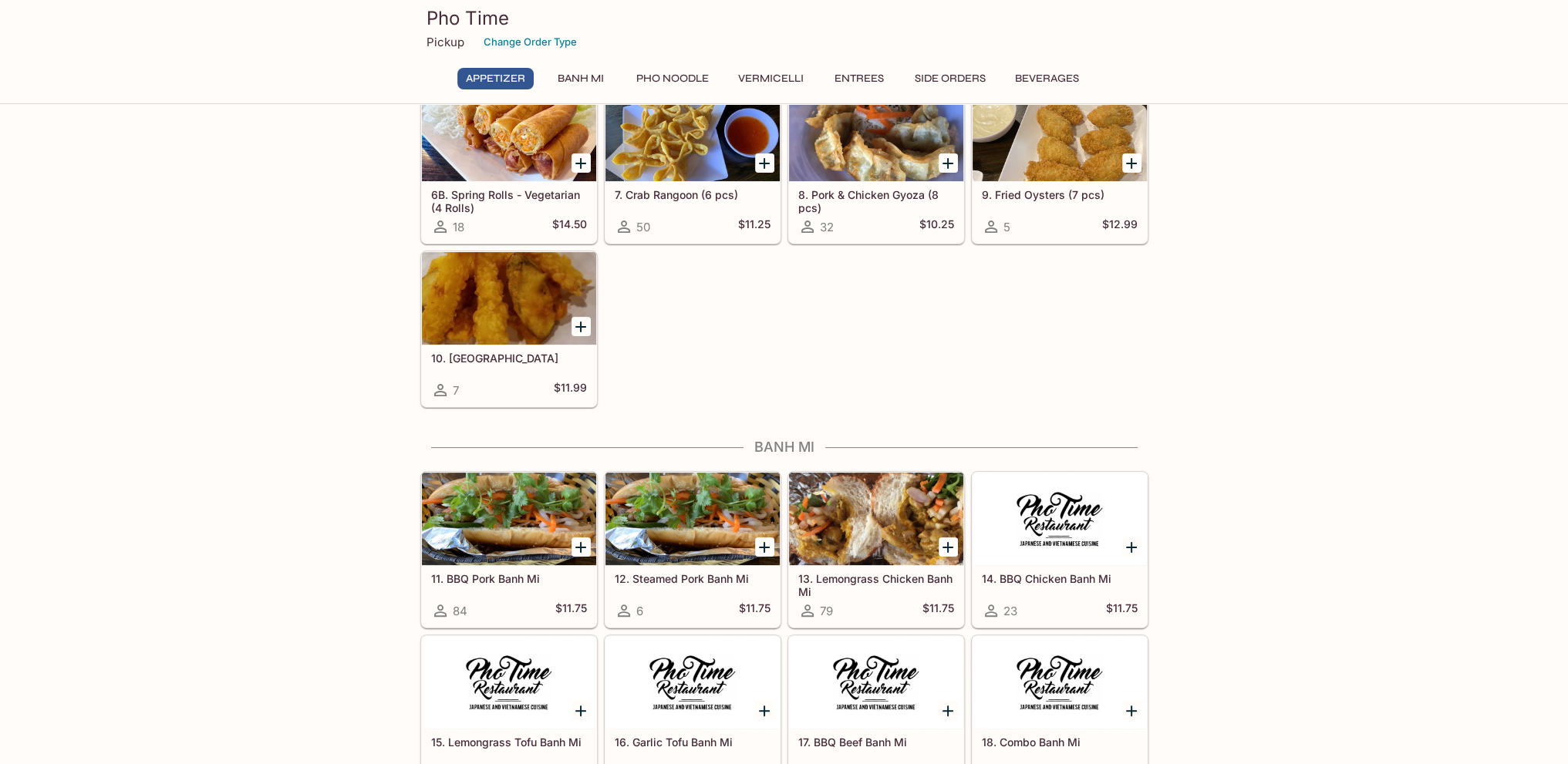
scroll to position [0, 0]
